Goal: Task Accomplishment & Management: Manage account settings

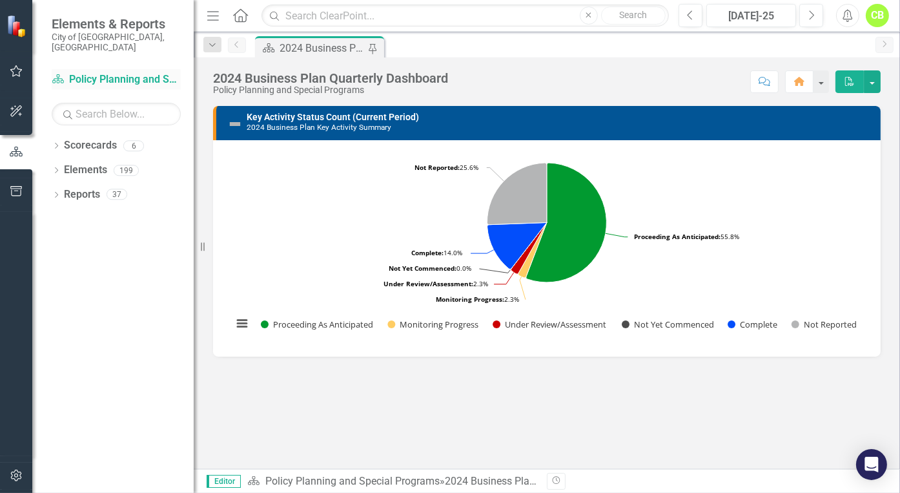
click at [158, 72] on link "Scorecard Policy Planning and Special Programs" at bounding box center [116, 79] width 129 height 15
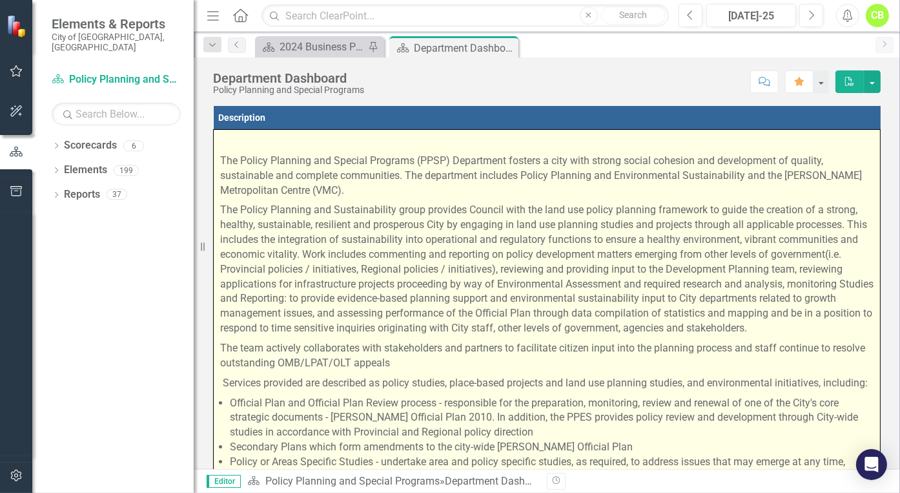
drag, startPoint x: 223, startPoint y: 152, endPoint x: 342, endPoint y: 174, distance: 120.7
click at [342, 174] on p "The Policy Planning and Special Programs (PPSP) Department fosters a city with …" at bounding box center [546, 176] width 653 height 50
drag, startPoint x: 409, startPoint y: 167, endPoint x: 414, endPoint y: 207, distance: 40.3
click at [414, 207] on span "The Policy Planning and Special Programs (PPSP) Department fosters a city with …" at bounding box center [546, 425] width 653 height 582
click at [223, 206] on p "The Policy Planning and Sustainability group provides Council with the land use…" at bounding box center [546, 269] width 653 height 138
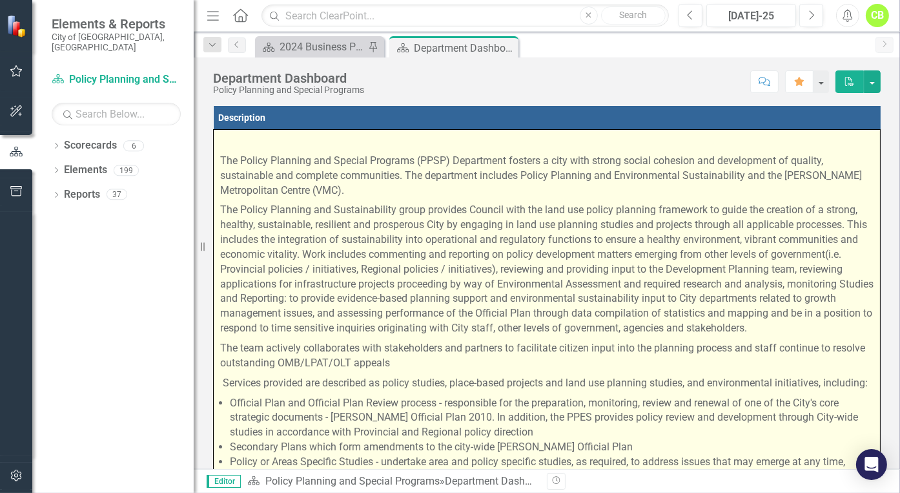
click at [223, 206] on p "The Policy Planning and Sustainability group provides Council with the land use…" at bounding box center [546, 269] width 653 height 138
click at [223, 207] on p "The Policy Planning and Sustainability group provides Council with the land use…" at bounding box center [546, 269] width 653 height 138
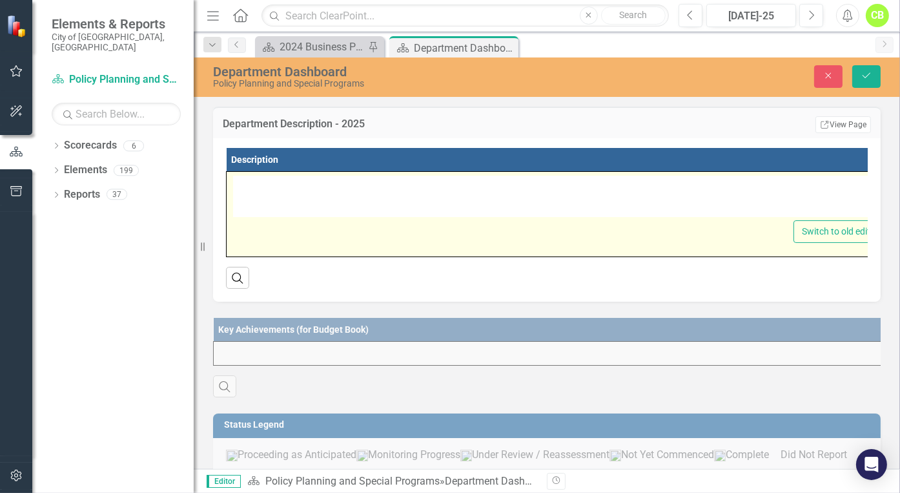
type textarea "<p>&nbsp;</p> <p>The Policy Planning and Special Programs (PPSP) Department fos…"
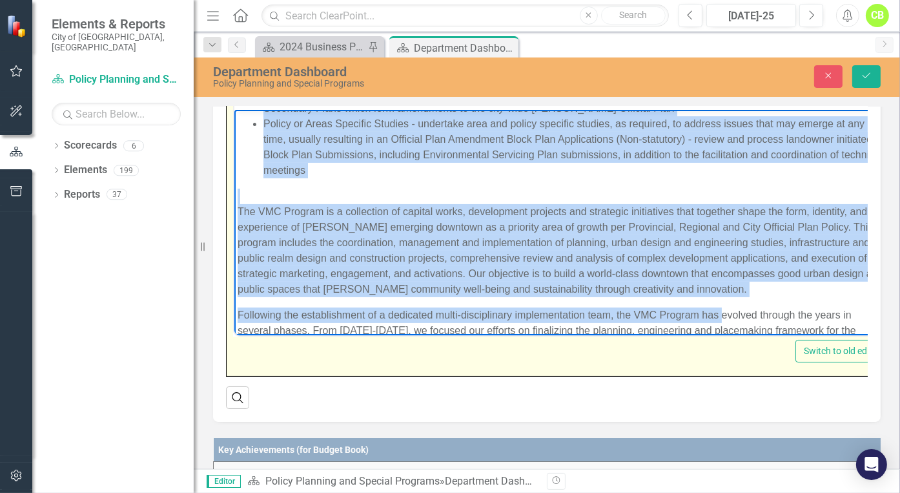
scroll to position [391, 0]
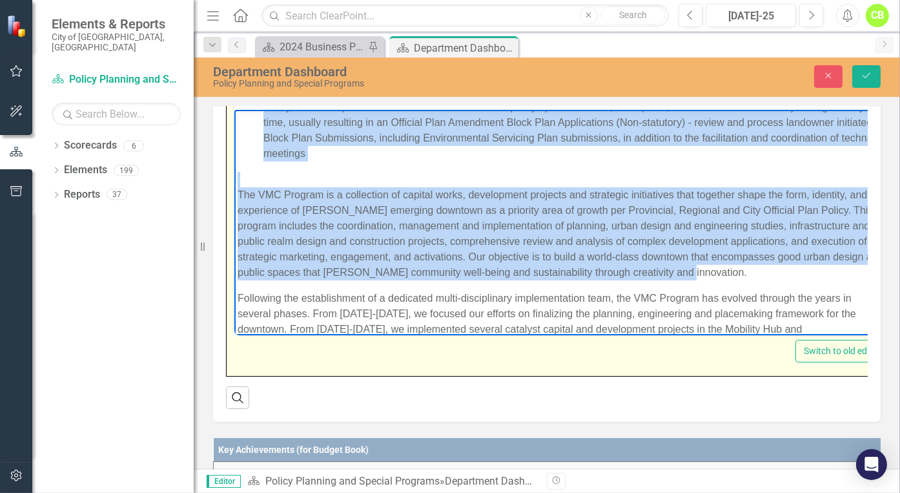
drag, startPoint x: 236, startPoint y: 205, endPoint x: 723, endPoint y: 281, distance: 493.5
click at [723, 281] on body "The Policy Planning and Special Programs (PPSP) Department fosters a city with …" at bounding box center [560, 65] width 653 height 693
copy body "Lor Ipsumd Sitametc adi Elitseddoeiusm tempo incididu Utlabor etdo mag aliq eni…"
